Goal: Check status: Check status

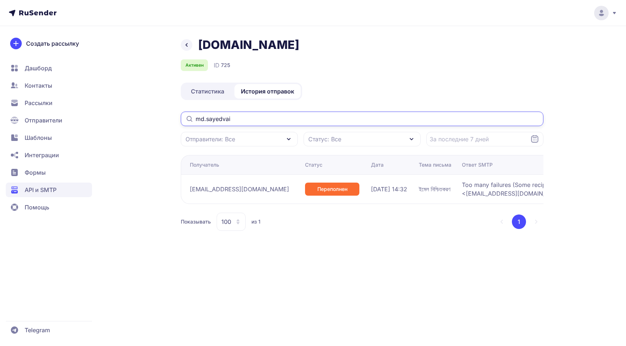
click at [399, 122] on input "md.sayedvai" at bounding box center [362, 119] width 363 height 14
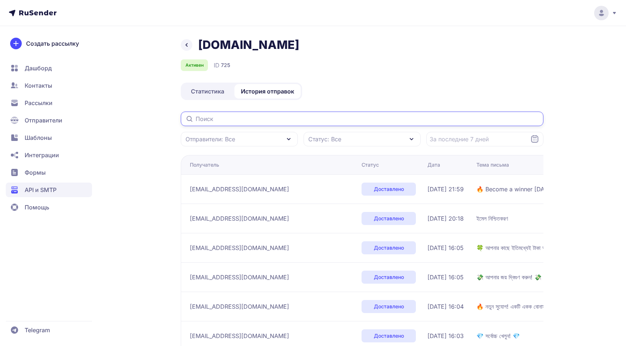
type input "md.sayedvai"
click at [283, 122] on input "text" at bounding box center [362, 119] width 363 height 14
paste input "md.sayedvai"
type input "md.sayedvai"
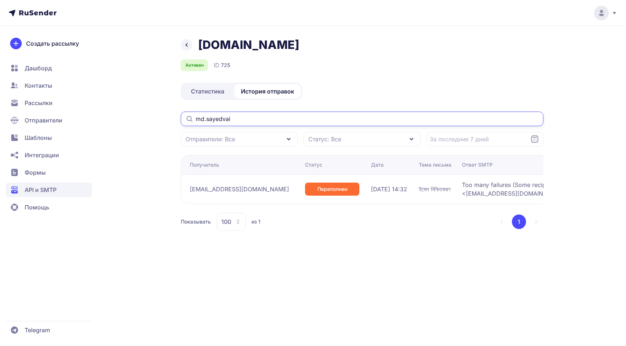
click at [232, 118] on input "md.sayedvai" at bounding box center [362, 119] width 363 height 14
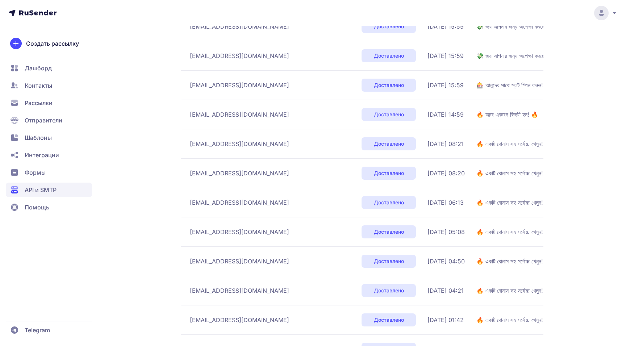
scroll to position [821, 0]
